Goal: Find specific page/section: Find specific page/section

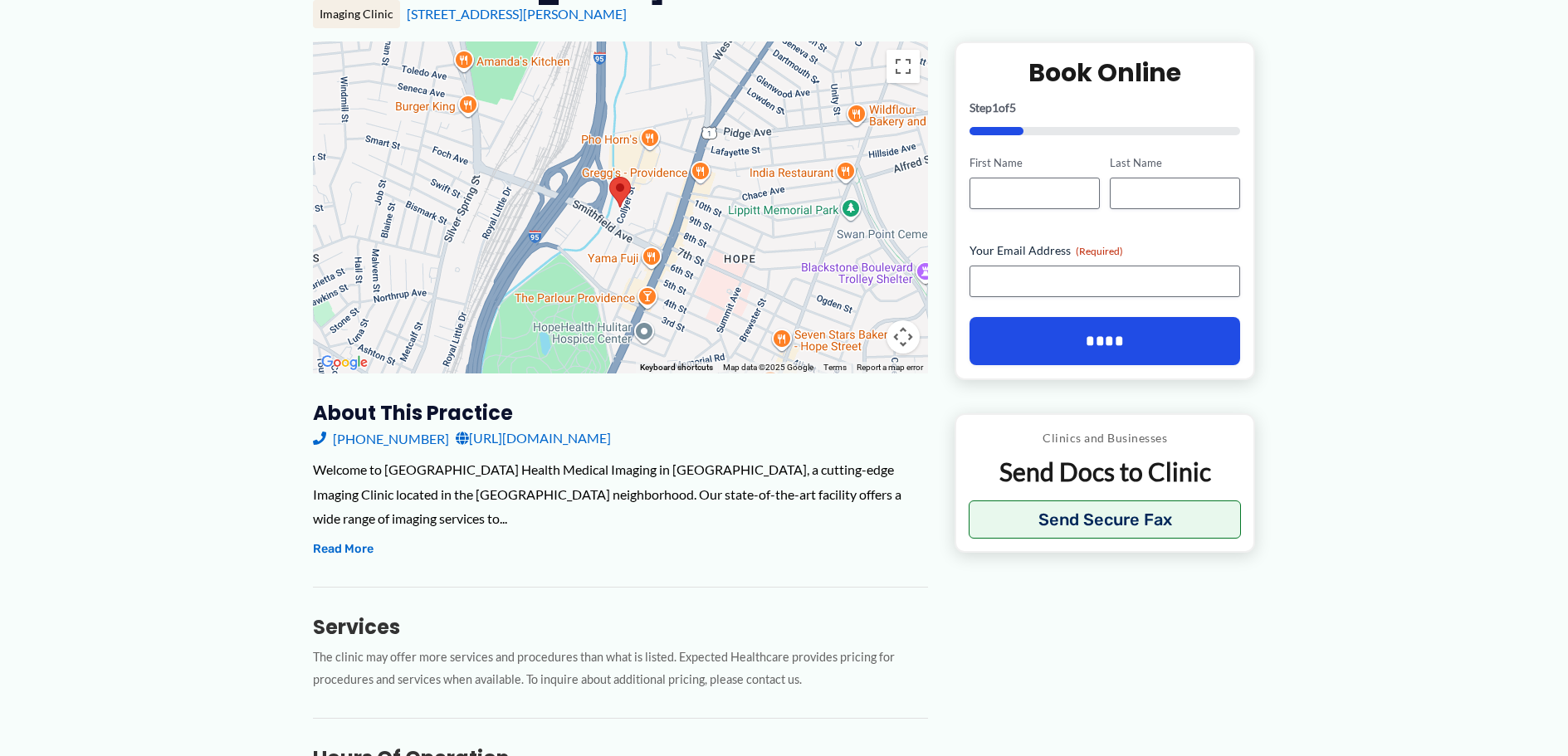
scroll to position [332, 0]
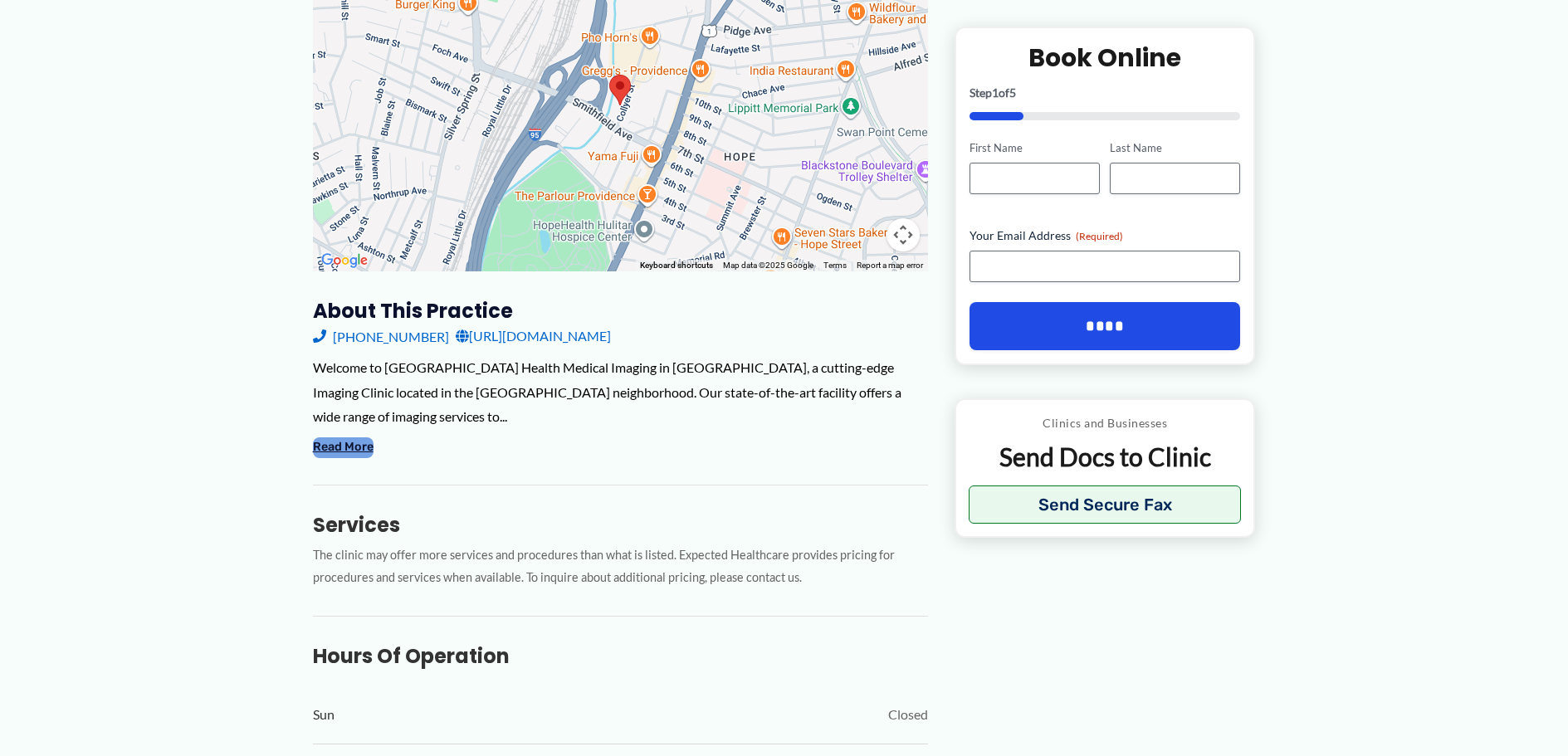
click at [334, 437] on button "Read More" at bounding box center [344, 447] width 61 height 20
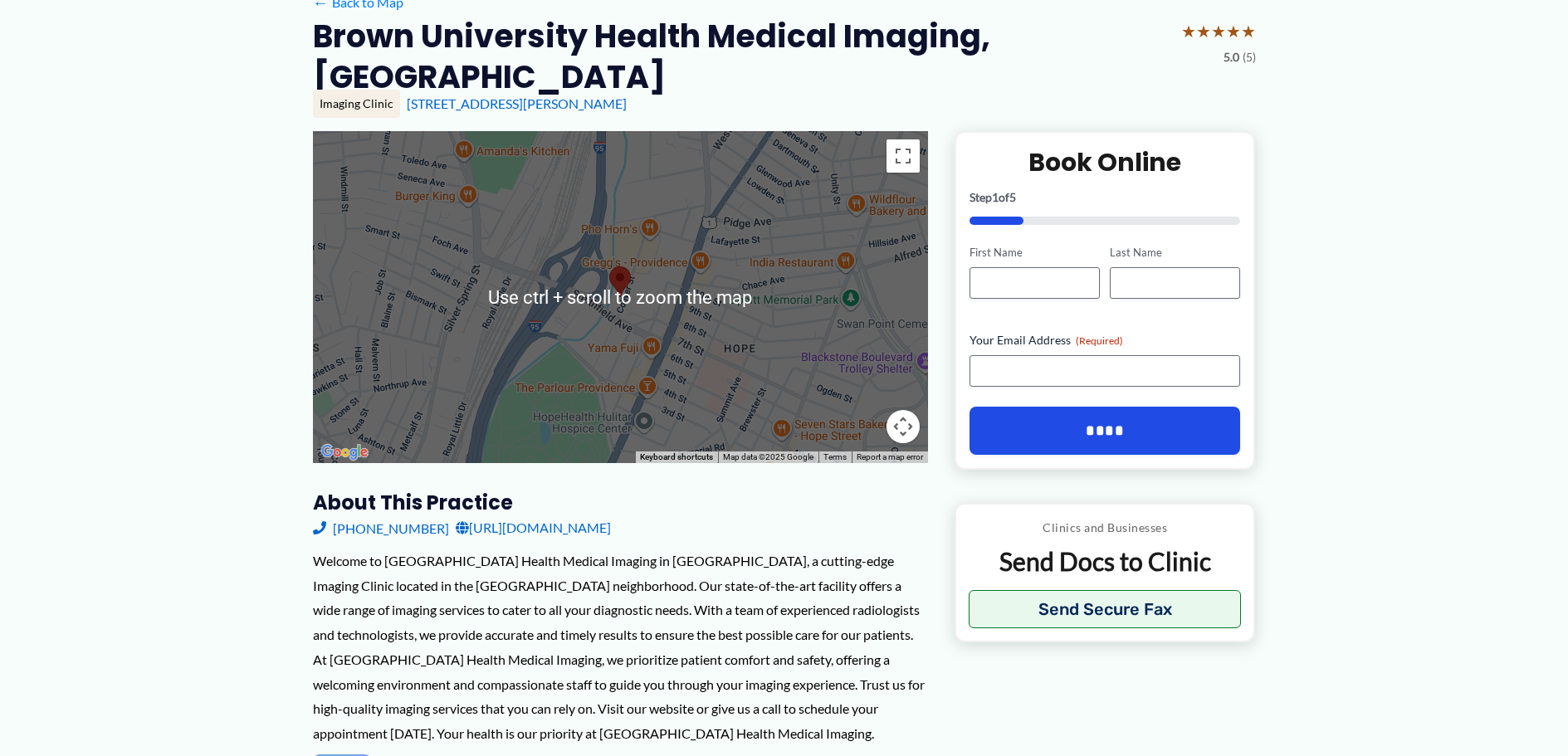
scroll to position [0, 0]
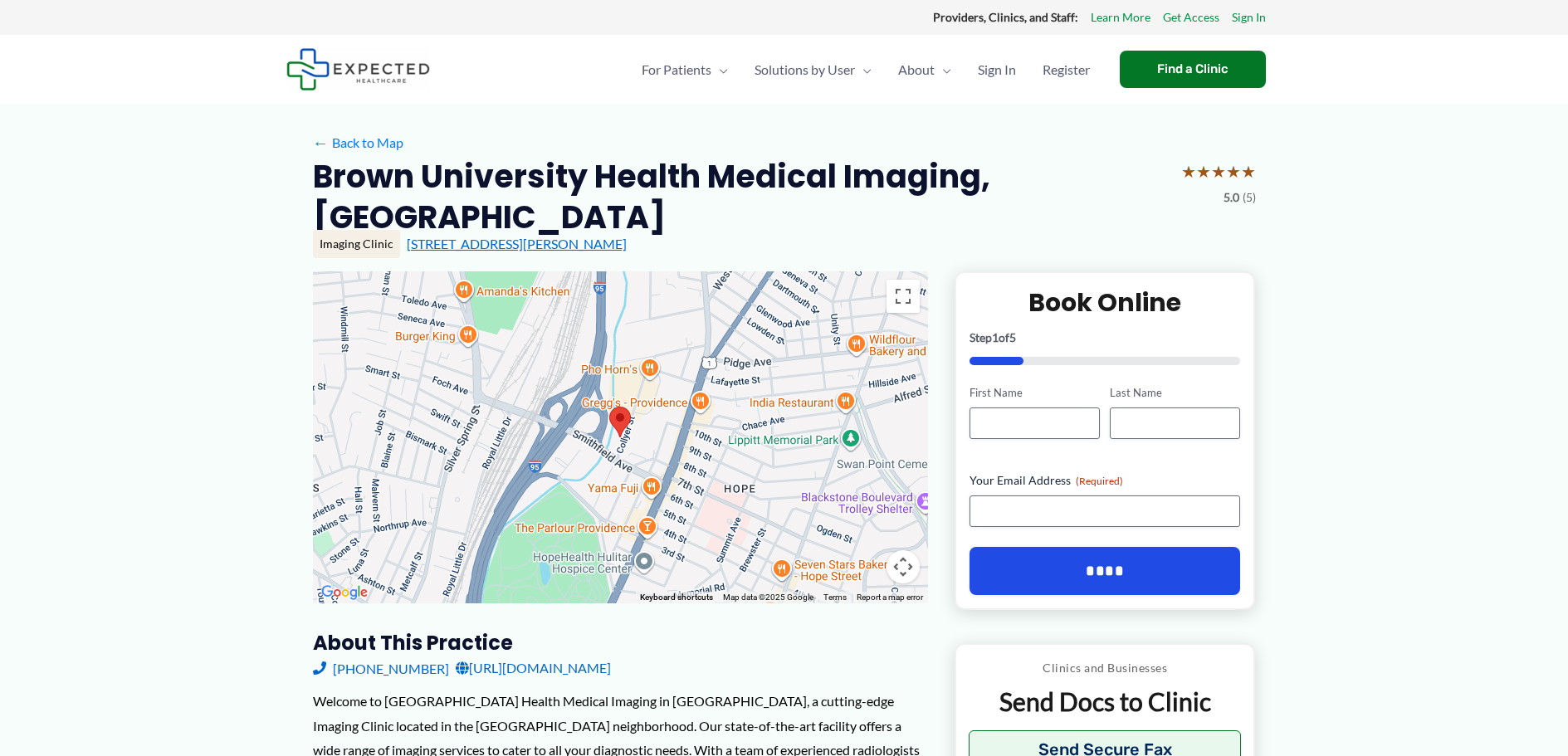
click at [472, 241] on link "195 Collyer St, Providence, RI" at bounding box center [516, 243] width 220 height 16
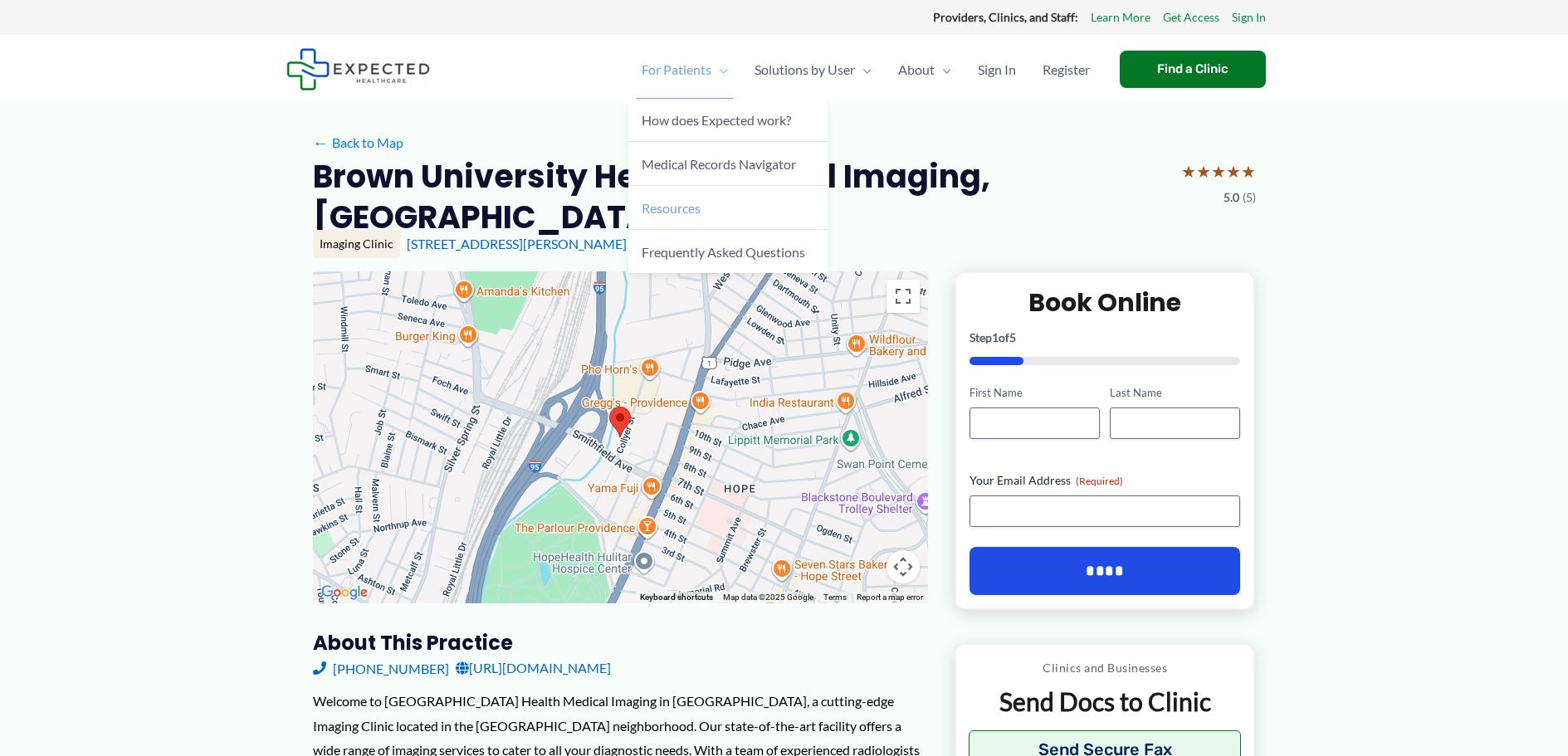
click at [669, 214] on span "Resources" at bounding box center [671, 208] width 59 height 16
